Goal: Navigation & Orientation: Find specific page/section

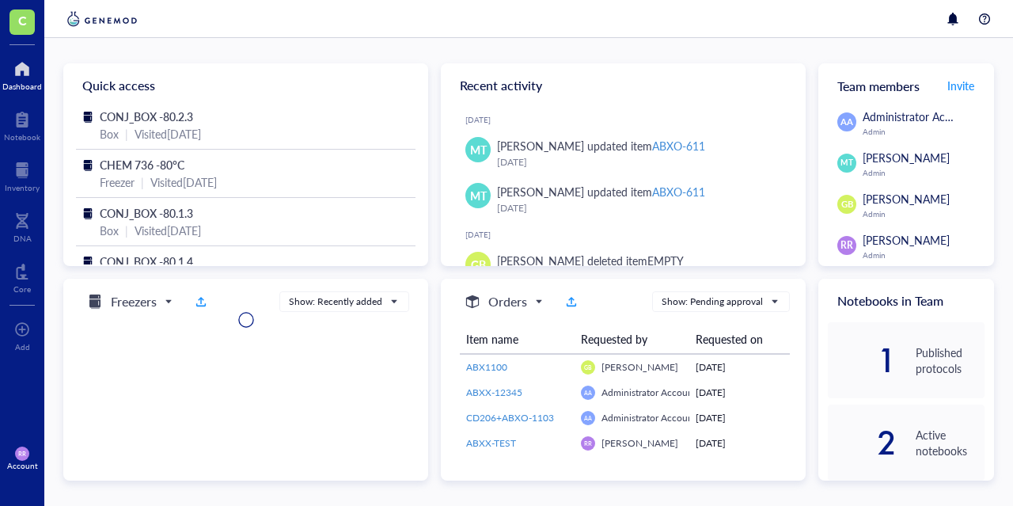
click at [2, 201] on div "C Dashboard Notebook Inventory DNA Core To pick up a draggable item, press the …" at bounding box center [22, 253] width 44 height 506
click at [24, 226] on div at bounding box center [22, 220] width 18 height 25
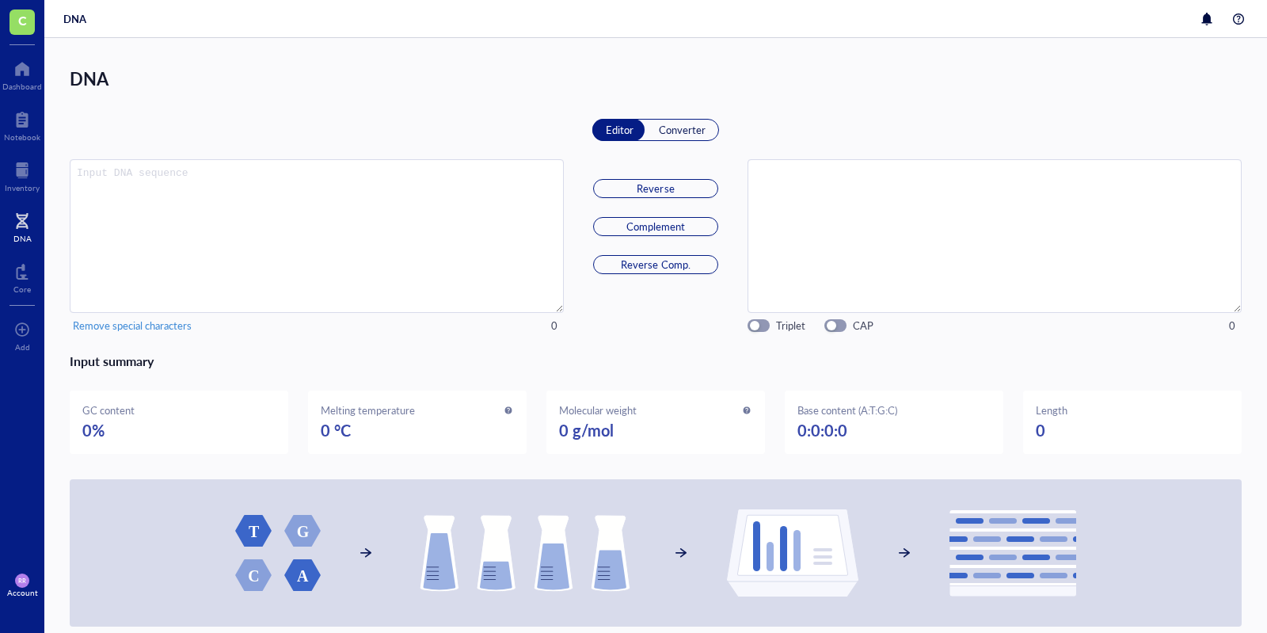
click at [683, 341] on div "Input summary GC content 0% Melting temperature 0 °C Molecular weight 0 g/mol B…" at bounding box center [656, 488] width 1172 height 275
click at [29, 106] on div "Notebook" at bounding box center [22, 124] width 44 height 44
click at [20, 85] on div "Dashboard" at bounding box center [22, 86] width 40 height 9
click at [17, 133] on div "Notebook" at bounding box center [22, 136] width 36 height 9
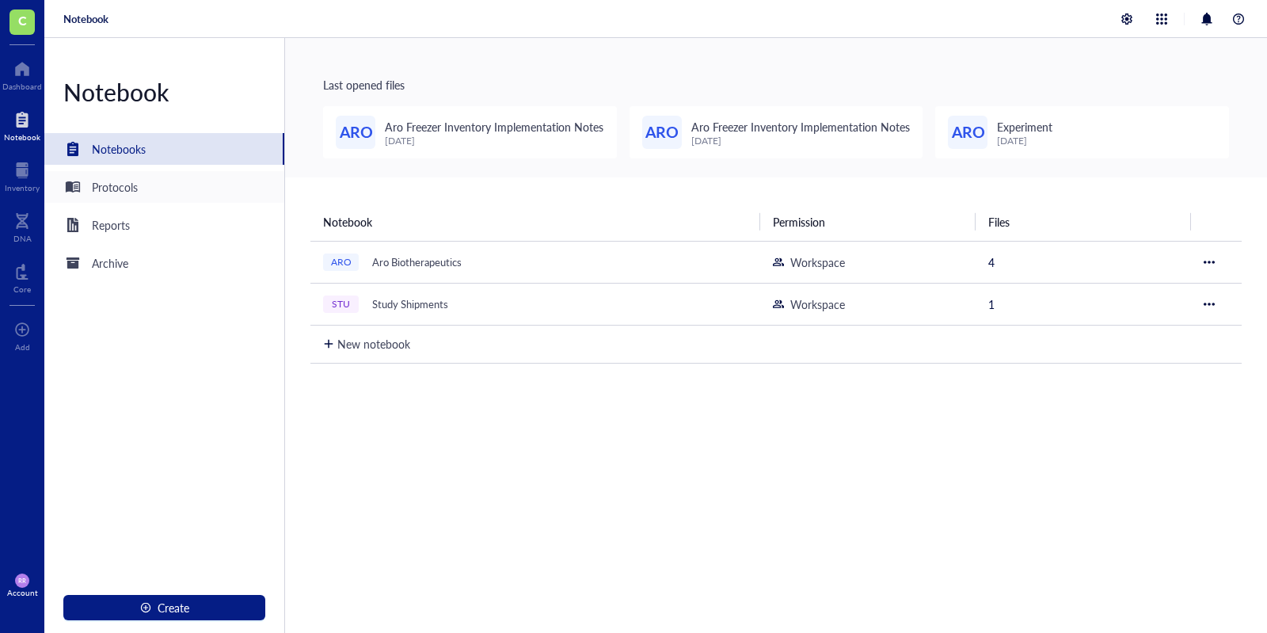
click at [192, 192] on div "Protocols" at bounding box center [164, 187] width 240 height 32
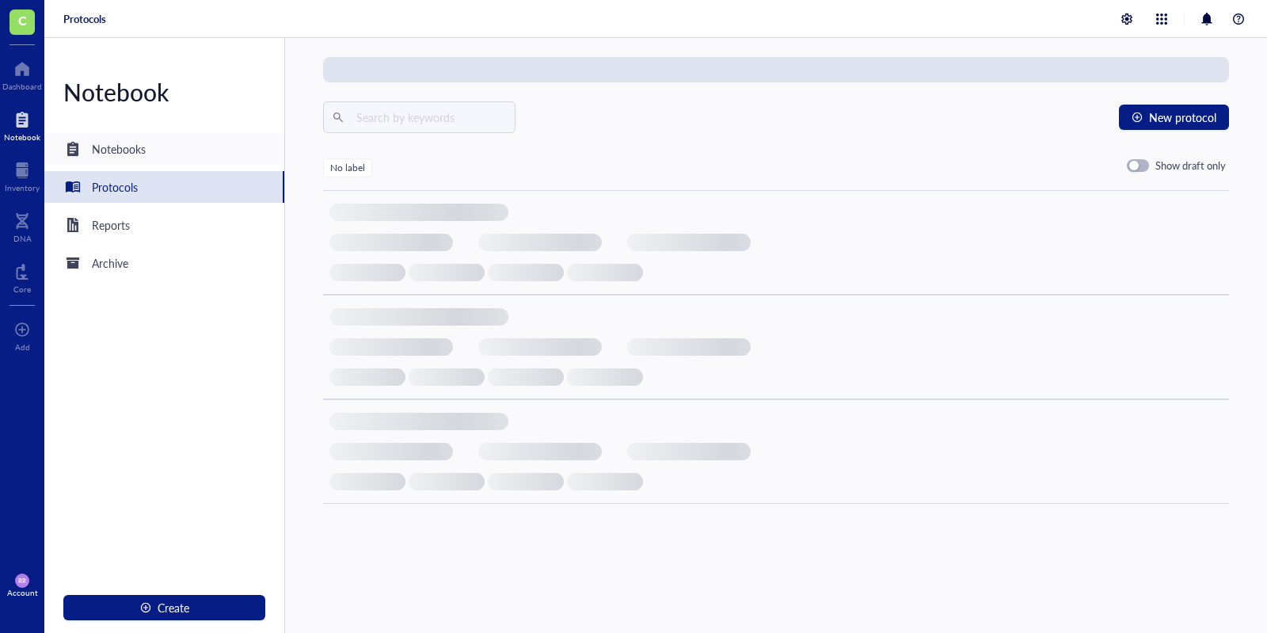
click at [177, 150] on div "Notebooks" at bounding box center [164, 149] width 240 height 32
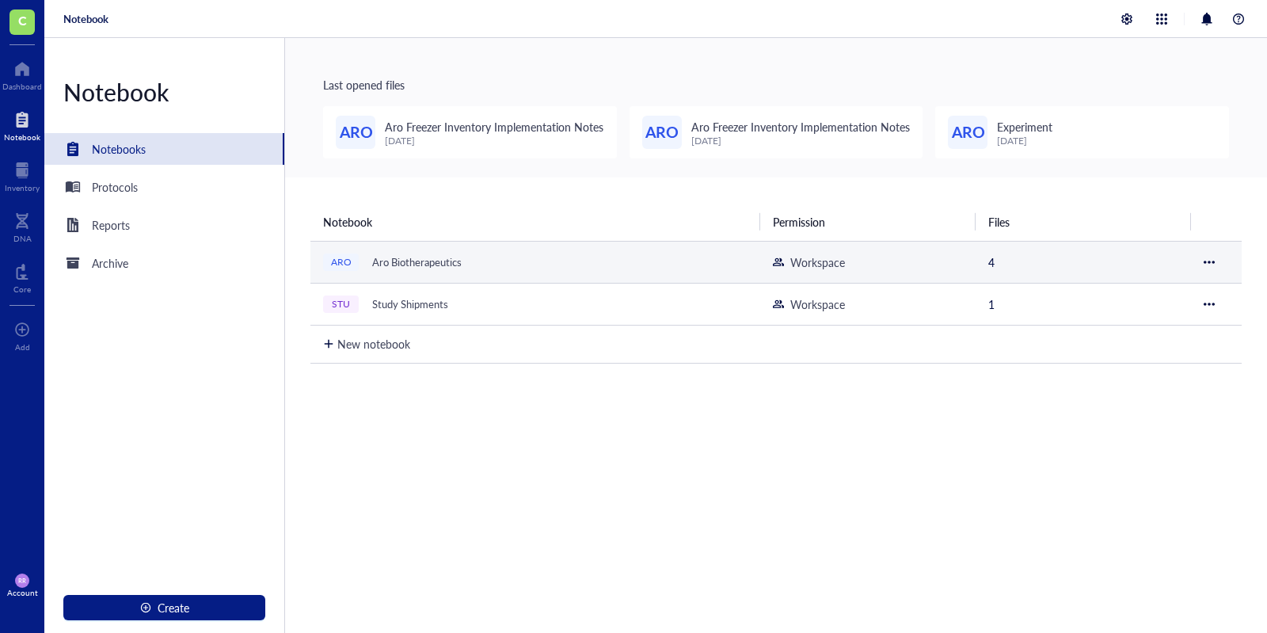
click at [559, 255] on div "ARO Aro Biotherapeutics" at bounding box center [521, 262] width 396 height 22
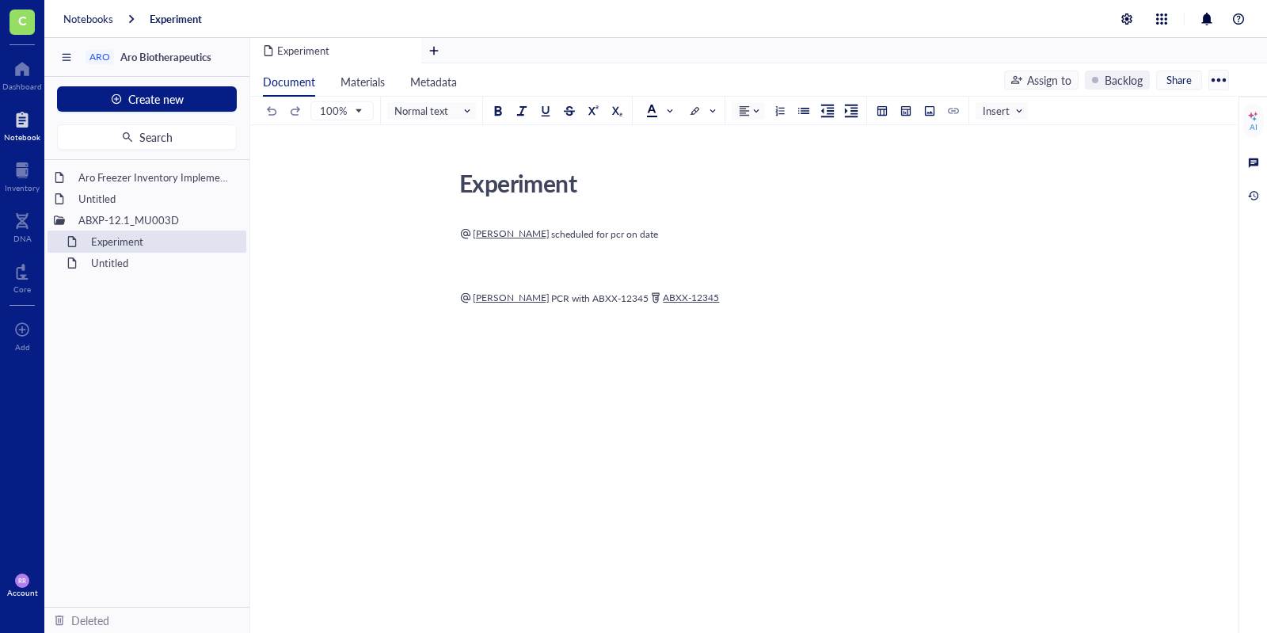
click at [78, 40] on div "ARO Aro Biotherapeutics" at bounding box center [146, 57] width 205 height 39
click at [78, 20] on div "Notebooks" at bounding box center [88, 19] width 50 height 14
